Goal: Find specific page/section: Find specific page/section

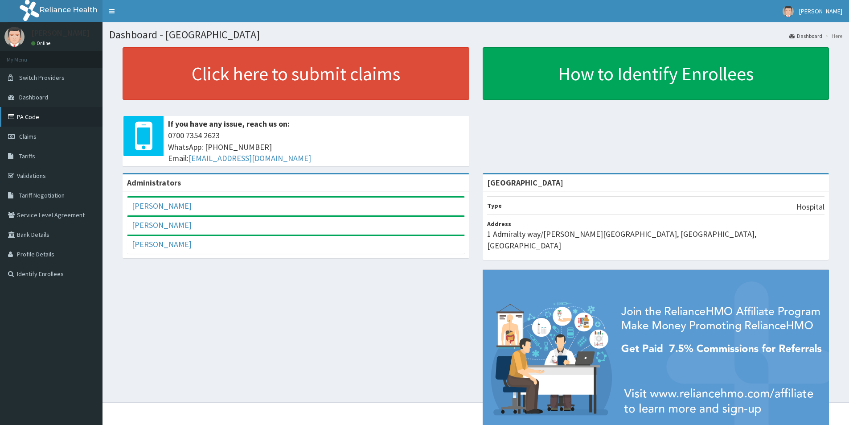
click at [30, 117] on link "PA Code" at bounding box center [51, 117] width 102 height 20
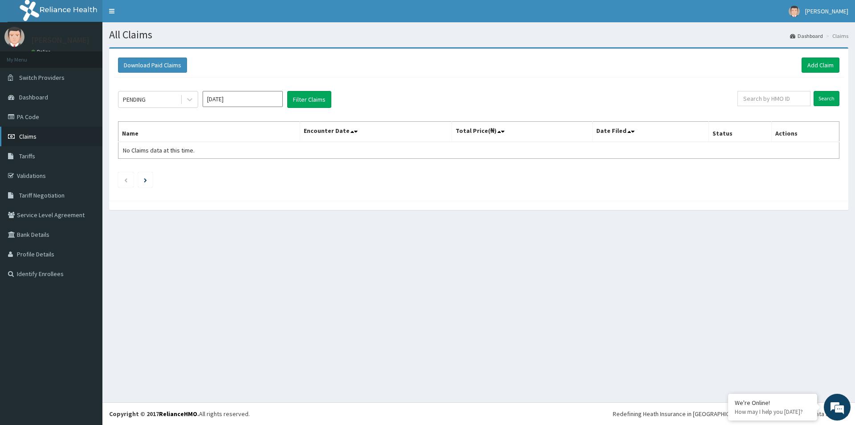
click at [35, 134] on span "Claims" at bounding box center [27, 136] width 17 height 8
click at [40, 118] on link "PA Code" at bounding box center [51, 117] width 102 height 20
